Goal: Task Accomplishment & Management: Use online tool/utility

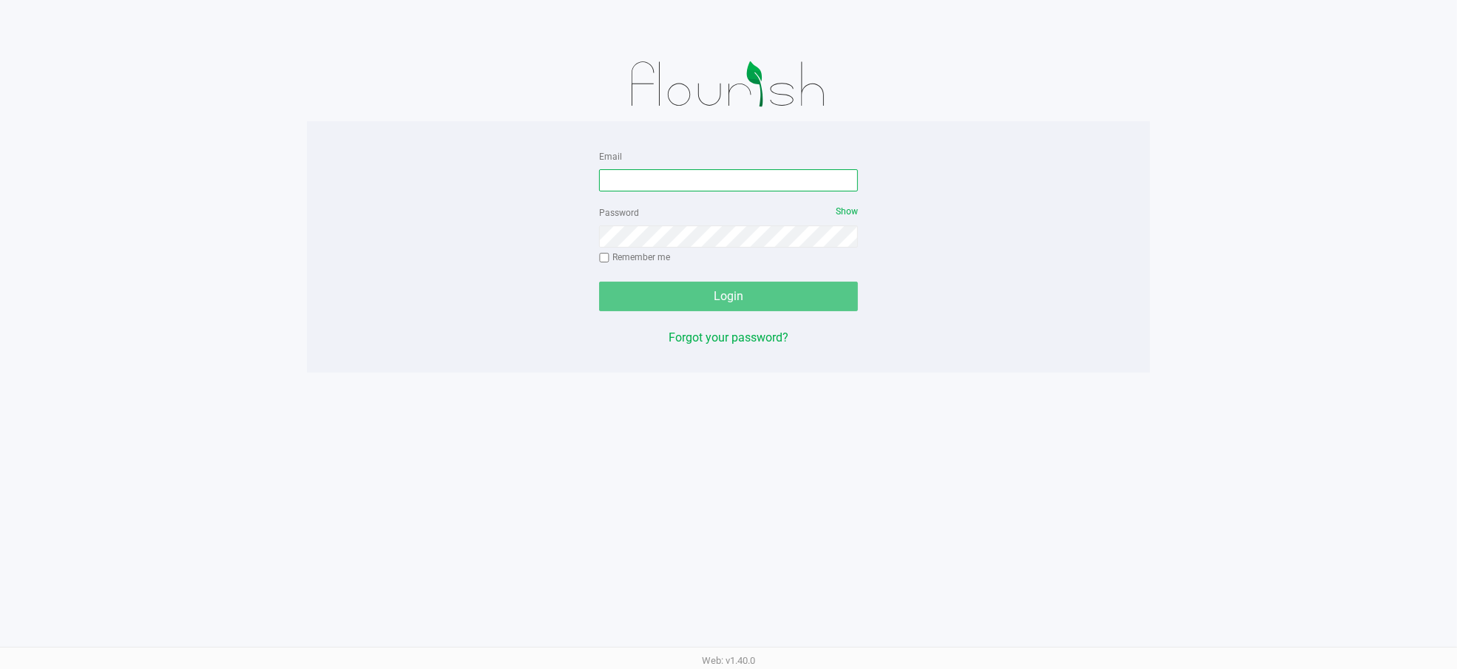
click at [660, 172] on input "Email" at bounding box center [728, 180] width 259 height 22
type input "[EMAIL_ADDRESS][DOMAIN_NAME]"
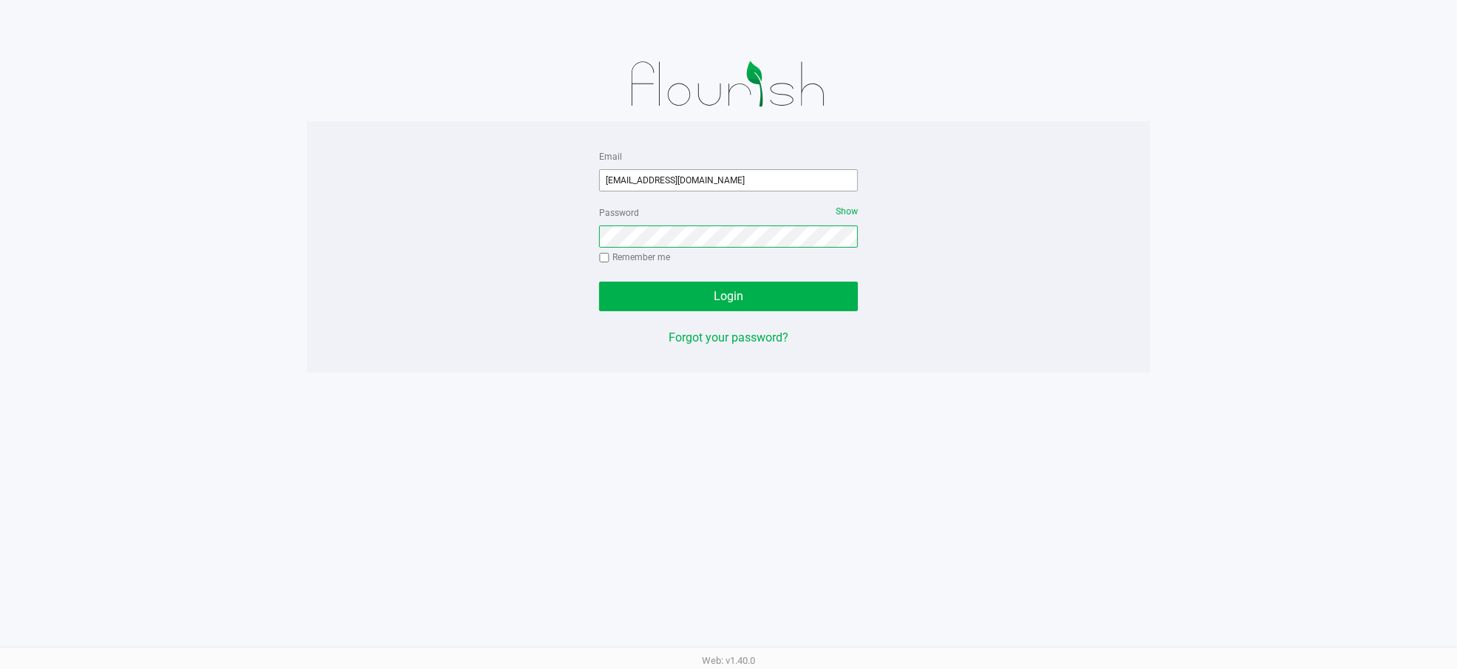
click at [599, 282] on button "Login" at bounding box center [728, 297] width 259 height 30
